Goal: Transaction & Acquisition: Purchase product/service

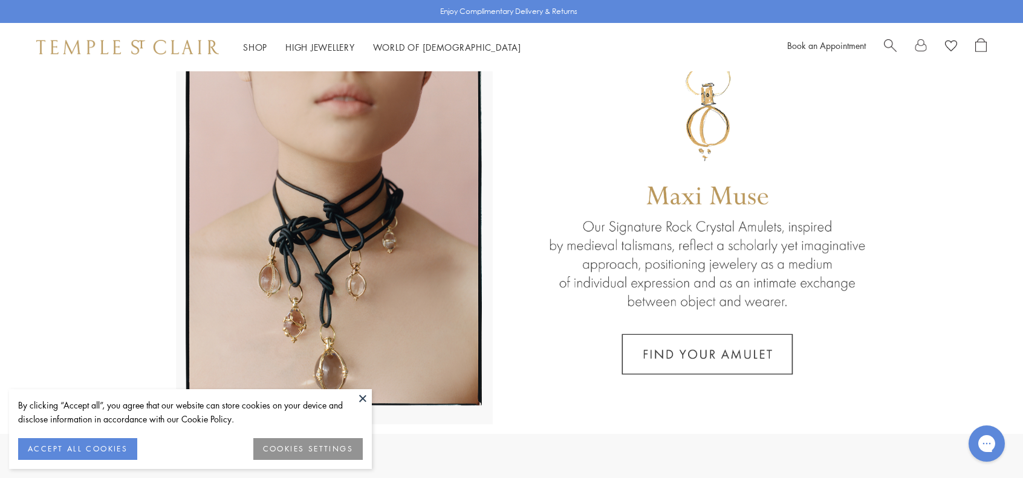
scroll to position [121, 0]
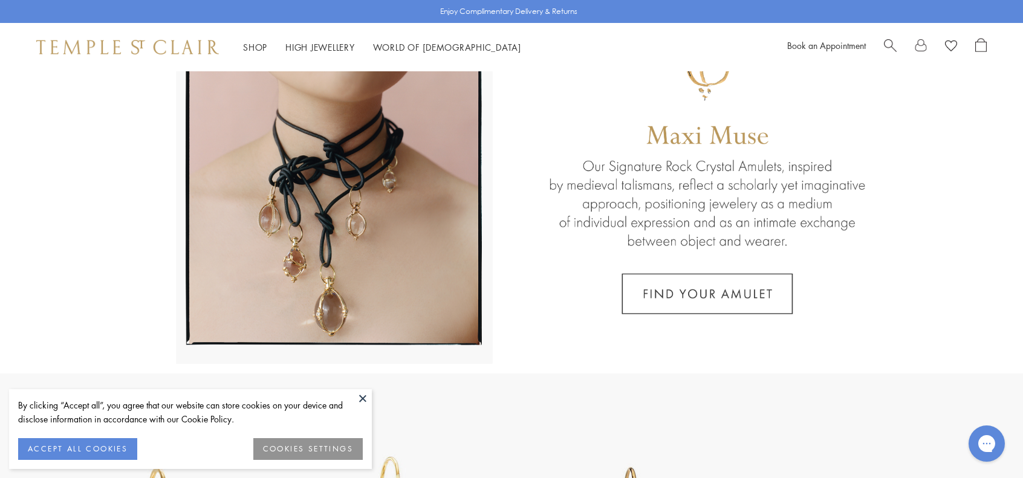
click at [359, 400] on button at bounding box center [363, 398] width 18 height 18
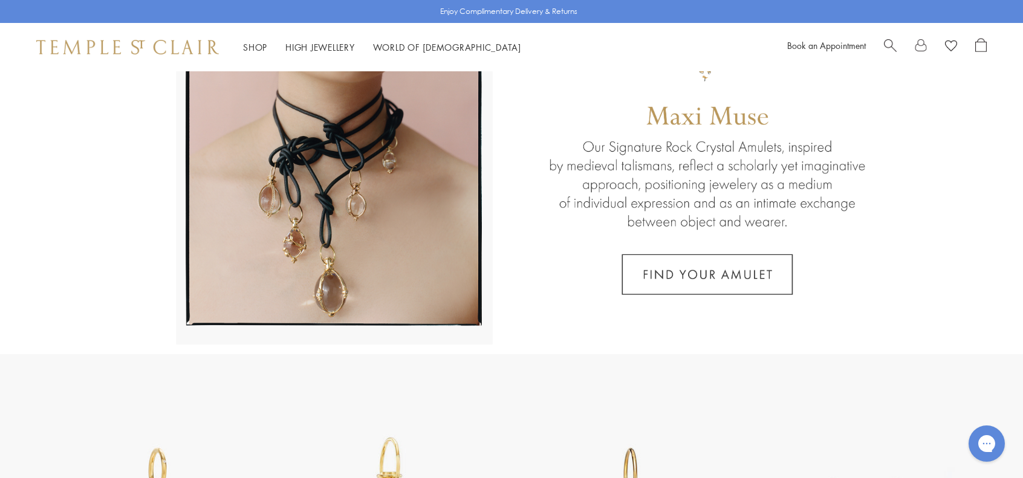
scroll to position [0, 0]
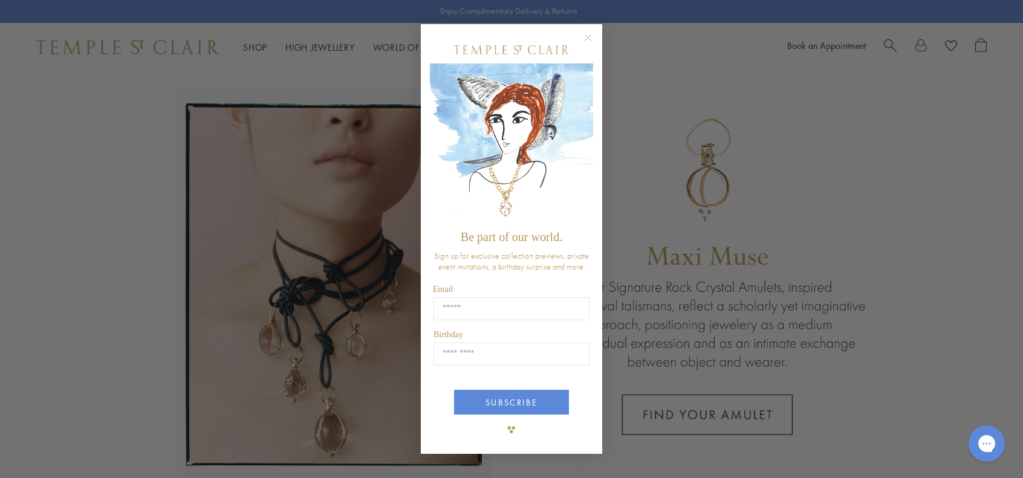
click at [254, 55] on div "Close dialog Be part of our world. Sign up for exclusive collection previews, p…" at bounding box center [511, 239] width 1023 height 478
click at [589, 36] on circle "Close dialog" at bounding box center [588, 37] width 15 height 15
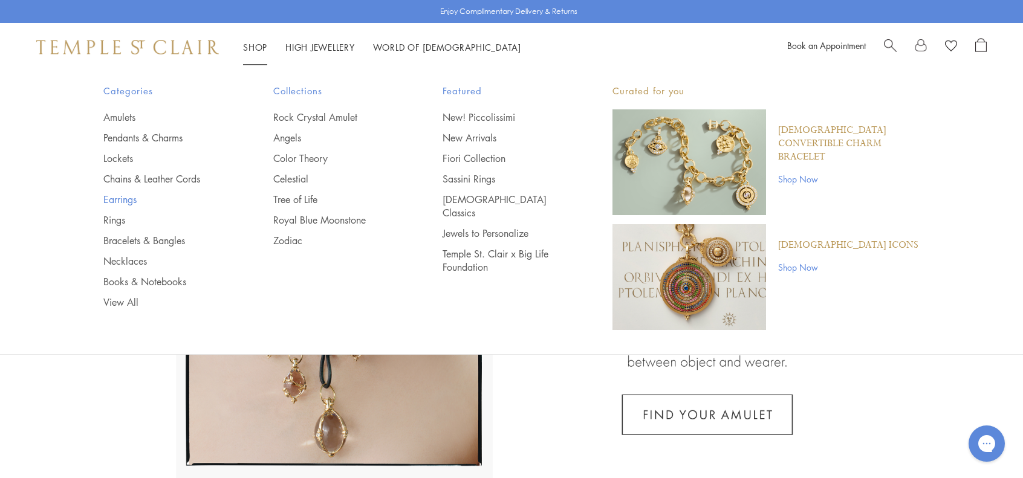
click at [128, 200] on link "Earrings" at bounding box center [163, 199] width 121 height 13
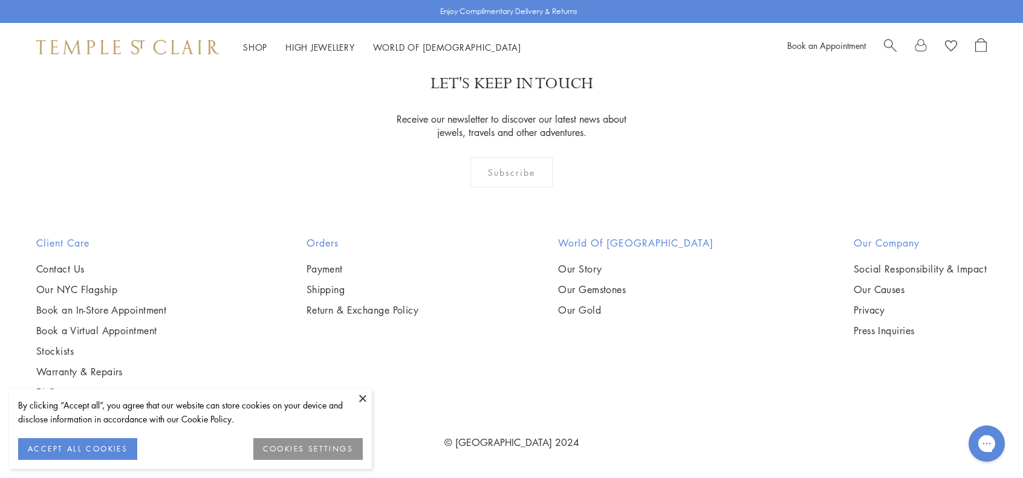
scroll to position [3747, 0]
